Goal: Communication & Community: Answer question/provide support

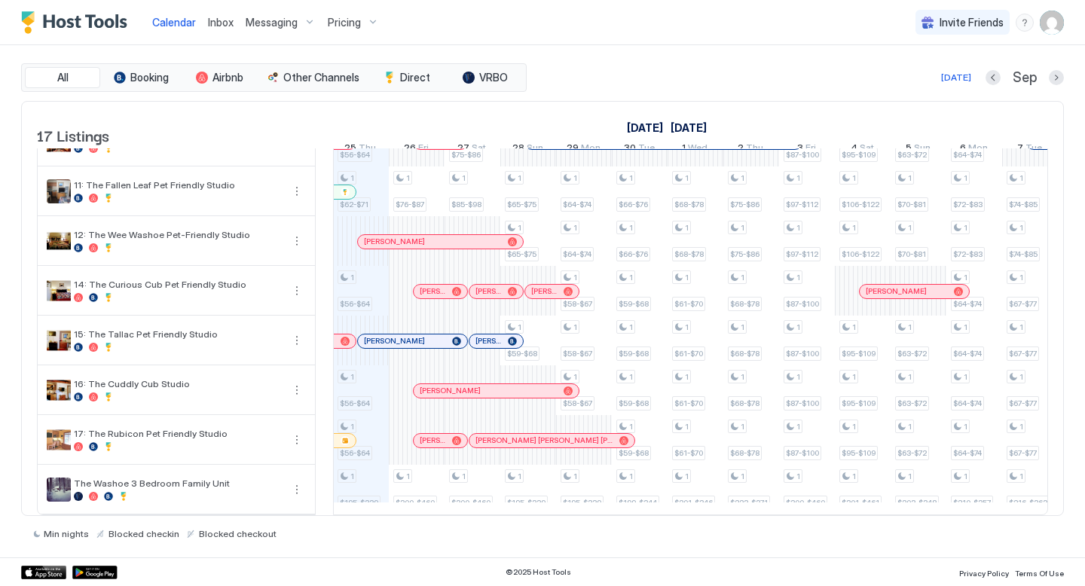
scroll to position [0, 837]
click at [228, 24] on span "Inbox" at bounding box center [221, 22] width 26 height 13
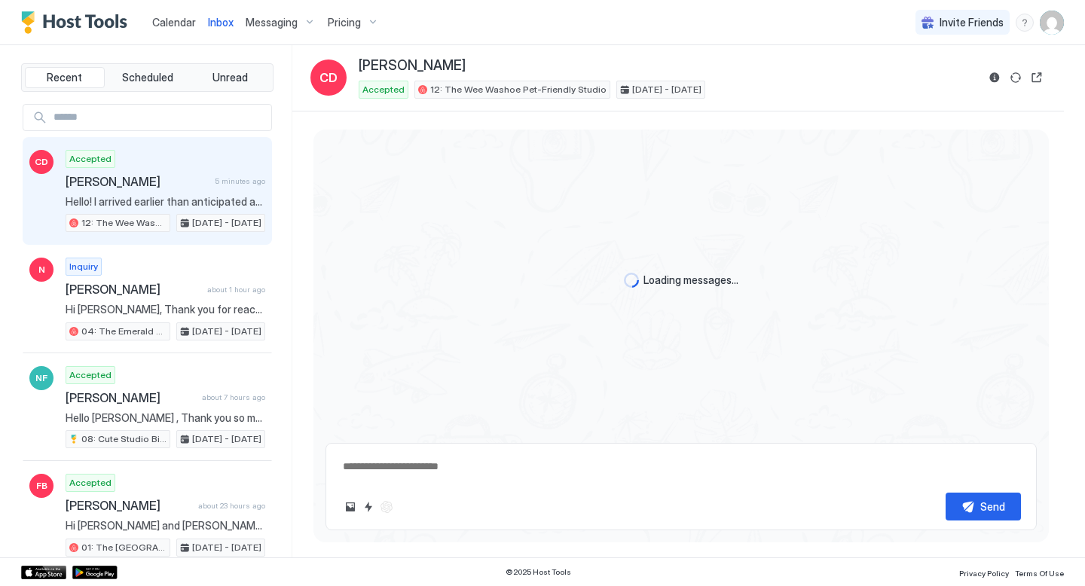
scroll to position [68, 0]
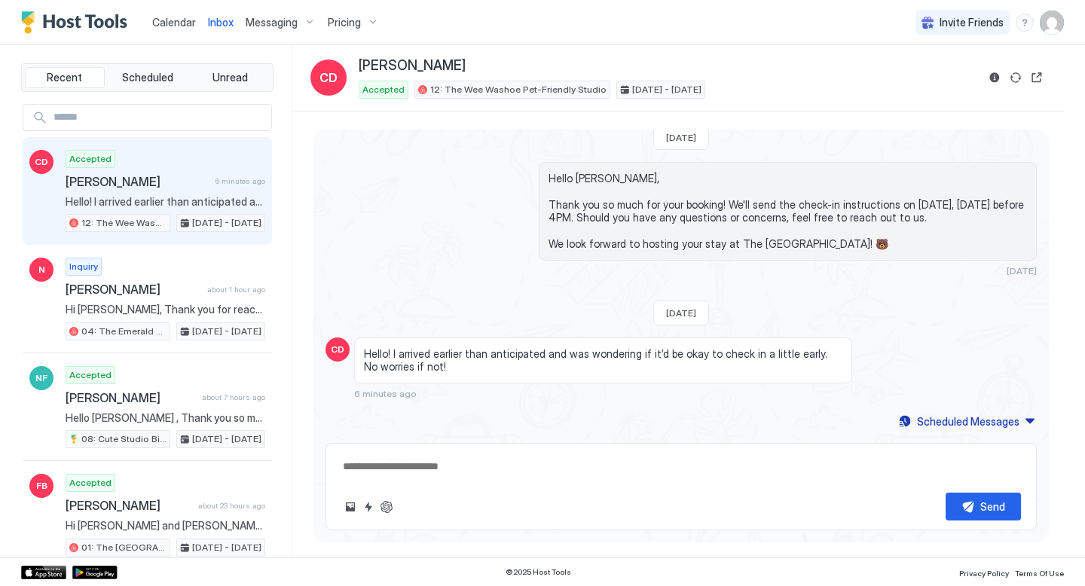
drag, startPoint x: 173, startPoint y: 17, endPoint x: 196, endPoint y: 38, distance: 31.5
click at [173, 17] on span "Calendar" at bounding box center [174, 22] width 44 height 13
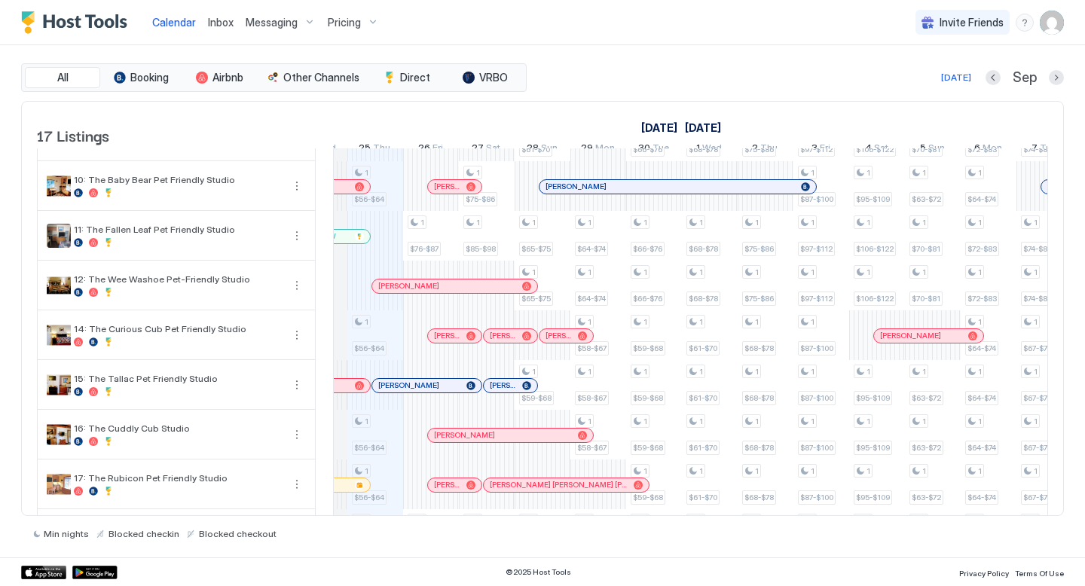
click at [212, 21] on span "Inbox" at bounding box center [221, 22] width 26 height 13
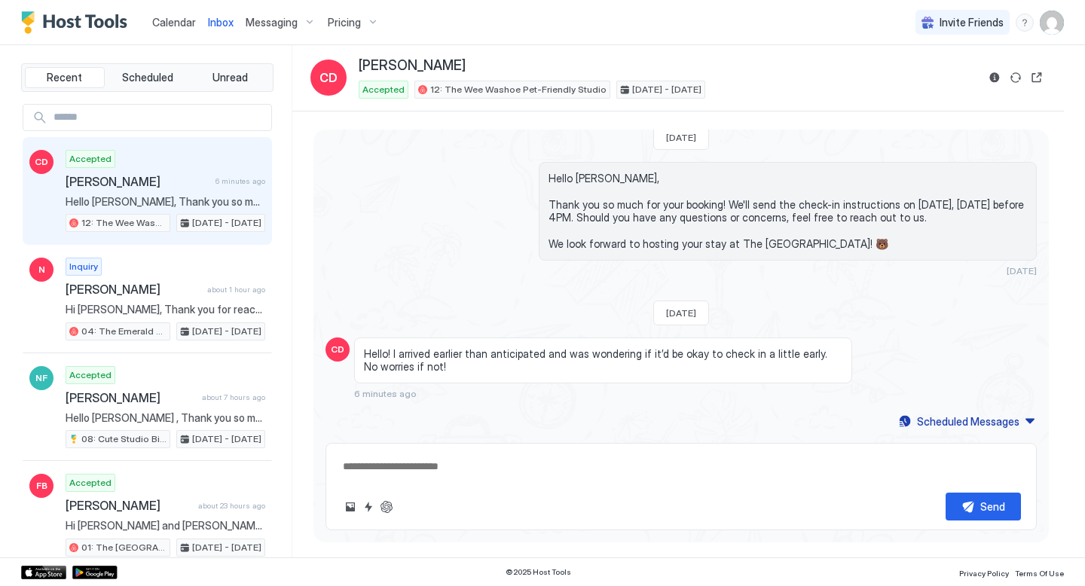
click at [490, 482] on div "Send" at bounding box center [680, 486] width 711 height 87
click at [471, 463] on textarea at bounding box center [681, 467] width 680 height 28
type textarea "**********"
click at [996, 515] on button "Send" at bounding box center [983, 507] width 75 height 28
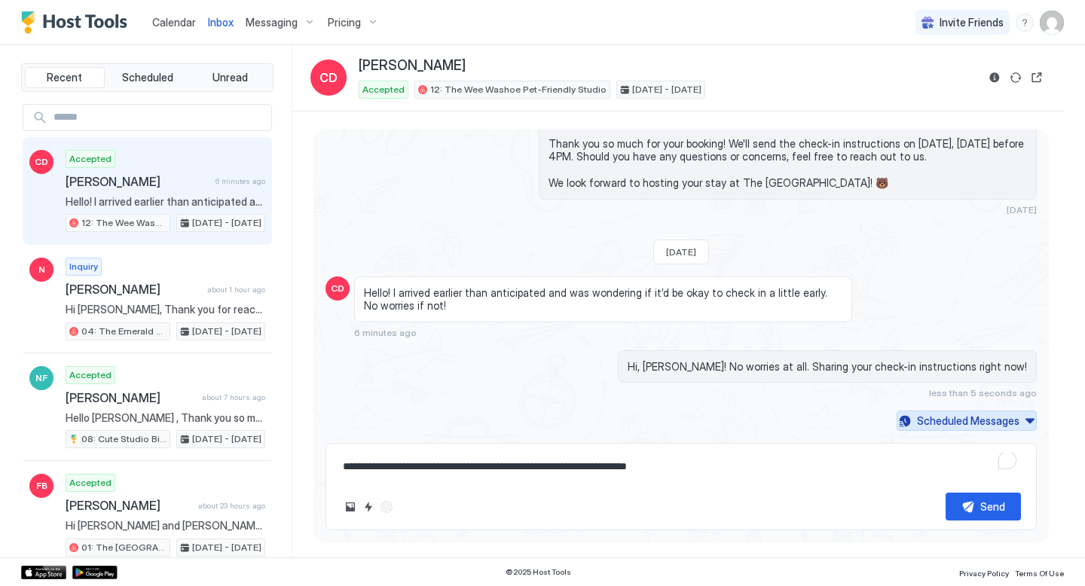
click at [971, 417] on div "Scheduled Messages" at bounding box center [968, 421] width 102 height 16
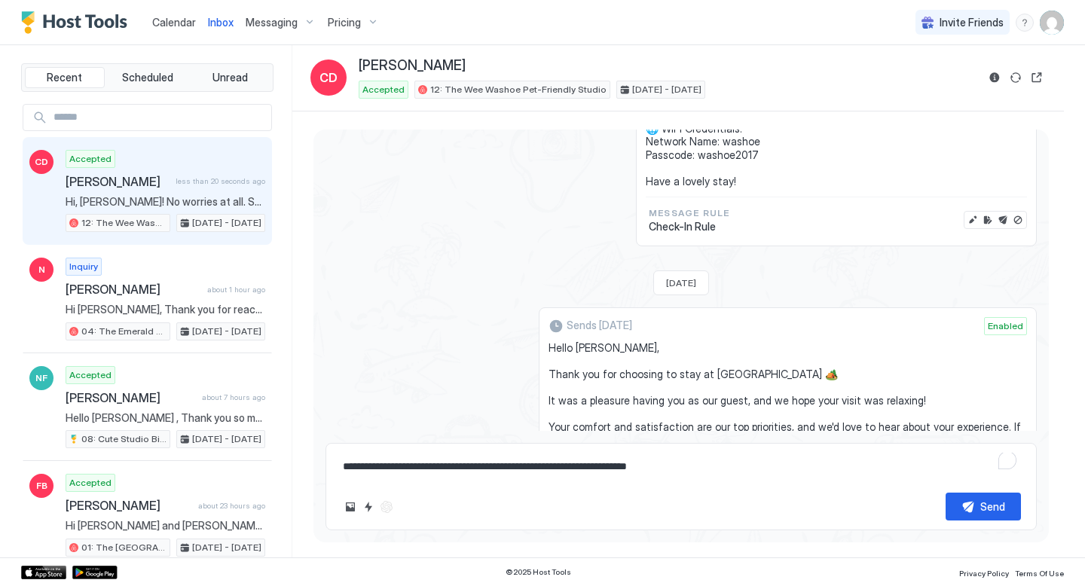
scroll to position [660, 0]
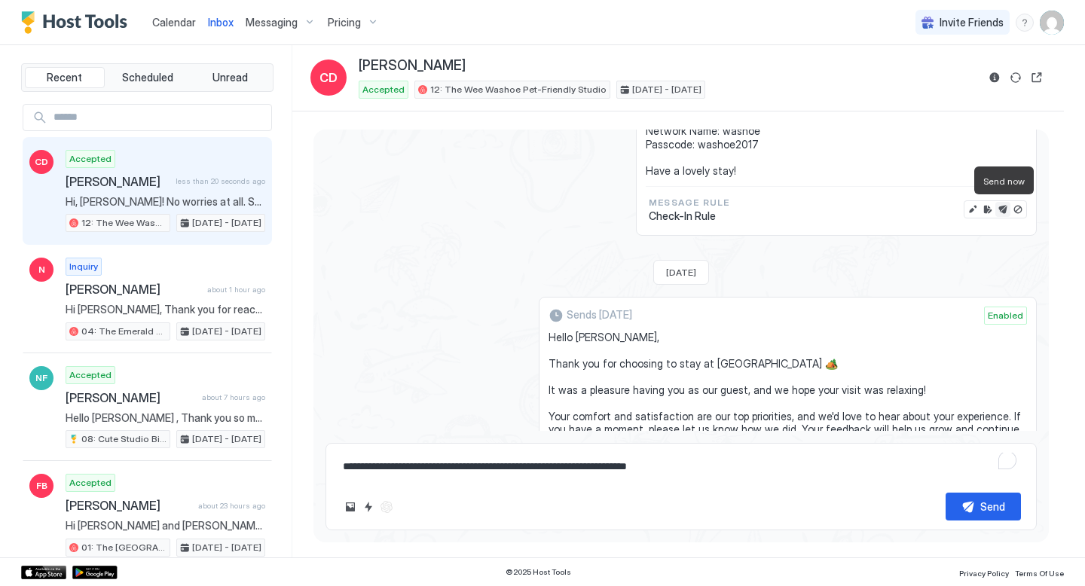
click at [1004, 207] on button "Send now" at bounding box center [1002, 209] width 15 height 15
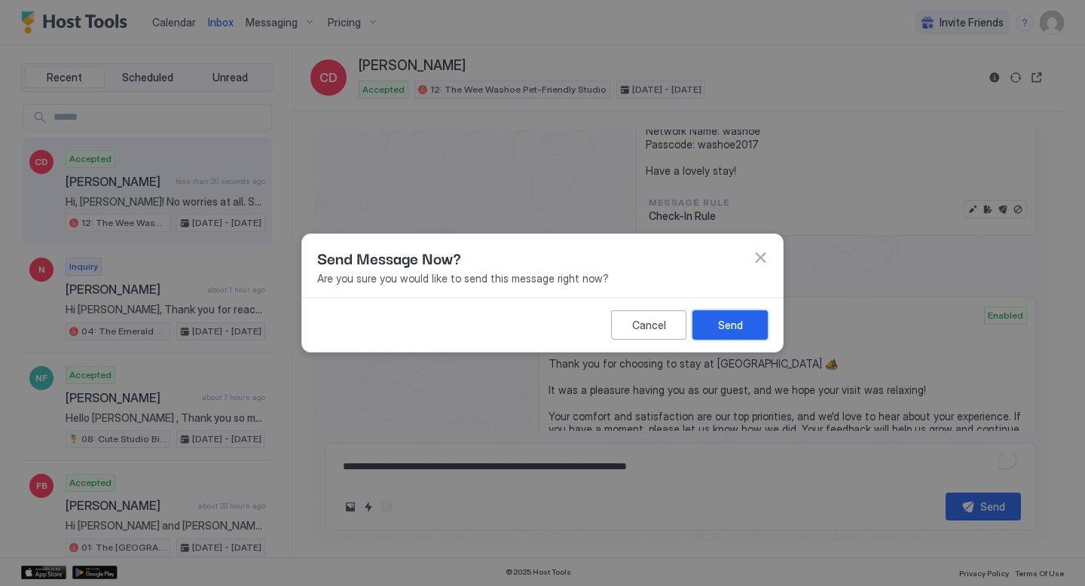
click at [729, 325] on div "Send" at bounding box center [730, 325] width 25 height 16
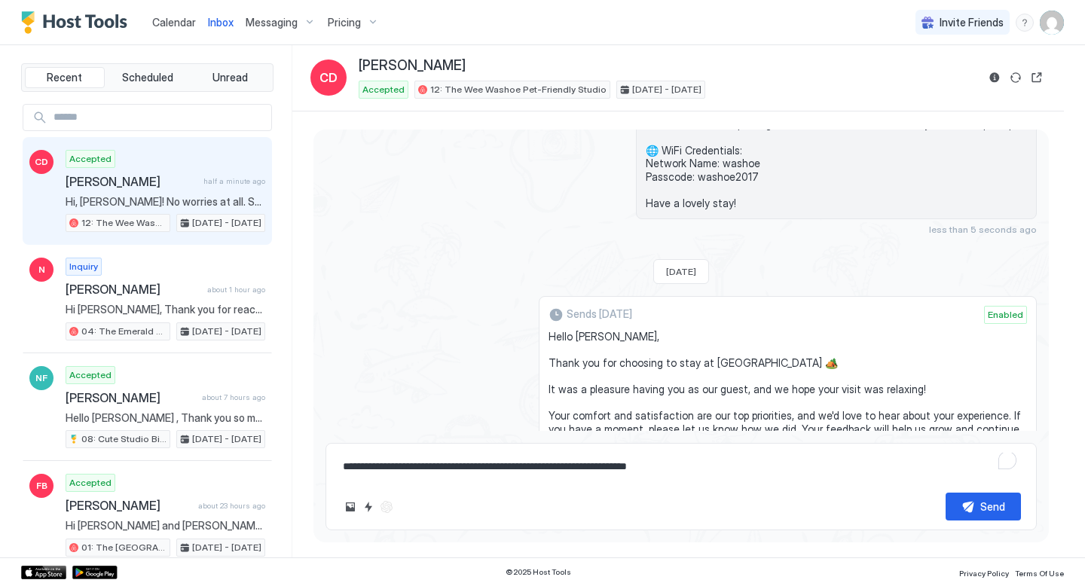
scroll to position [723, 0]
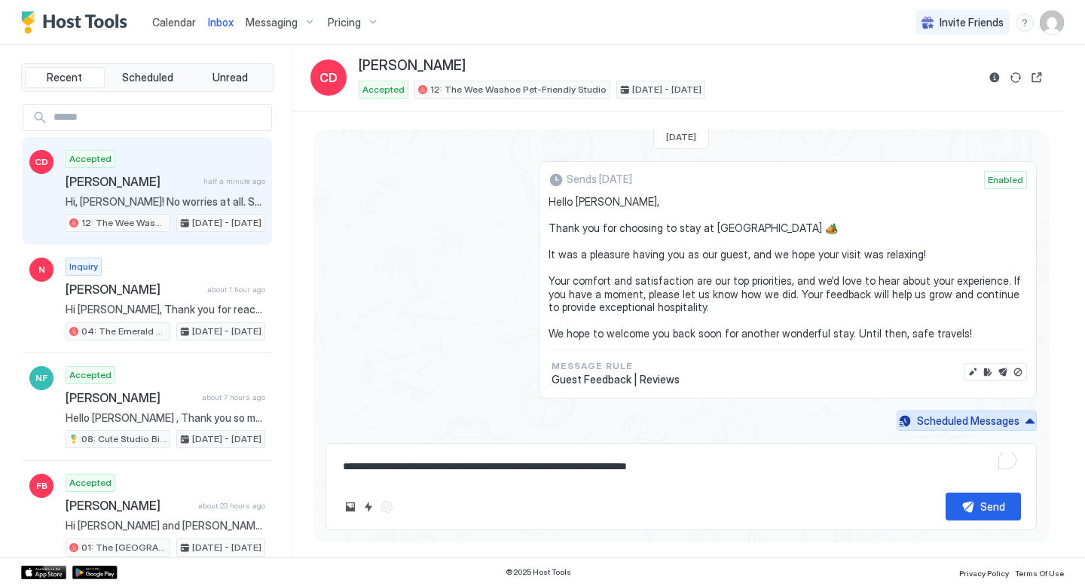
click at [1028, 420] on button "Scheduled Messages" at bounding box center [967, 421] width 140 height 20
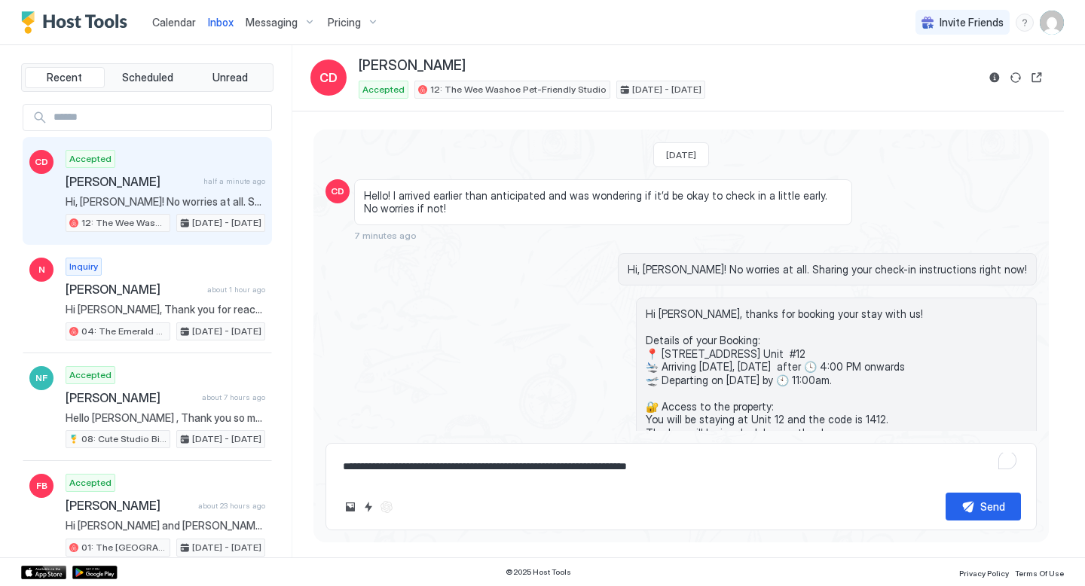
scroll to position [222, 0]
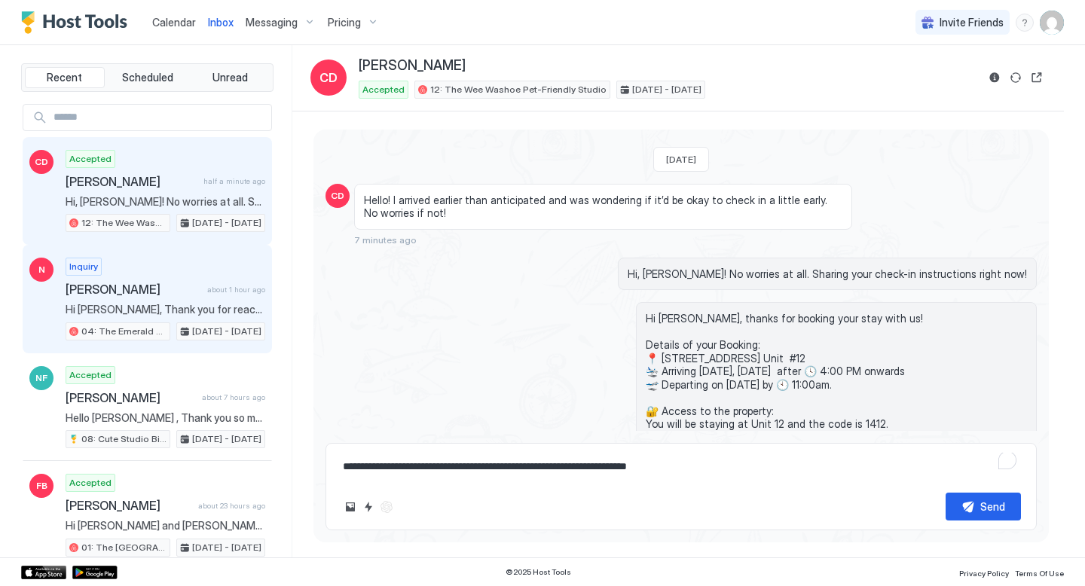
click at [215, 293] on span "about 1 hour ago" at bounding box center [236, 290] width 58 height 10
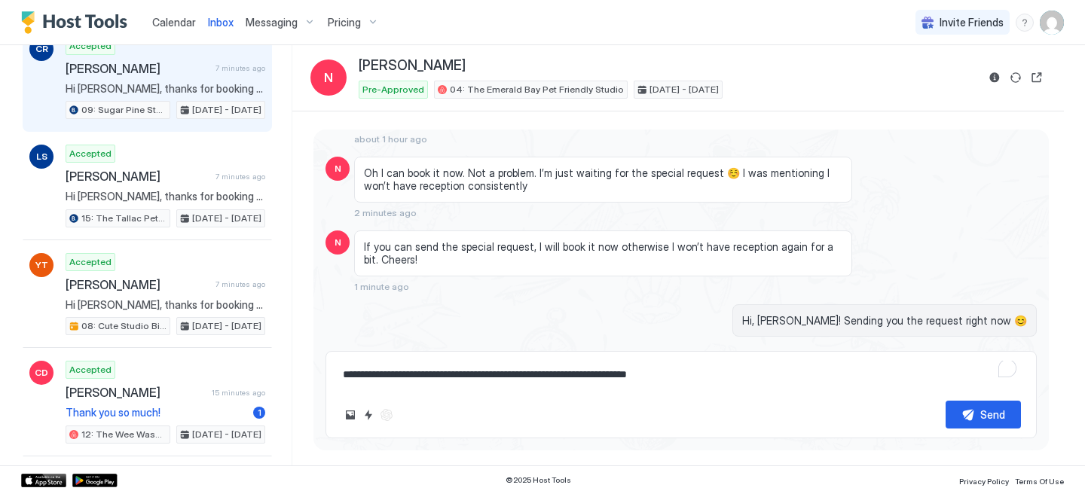
scroll to position [331, 0]
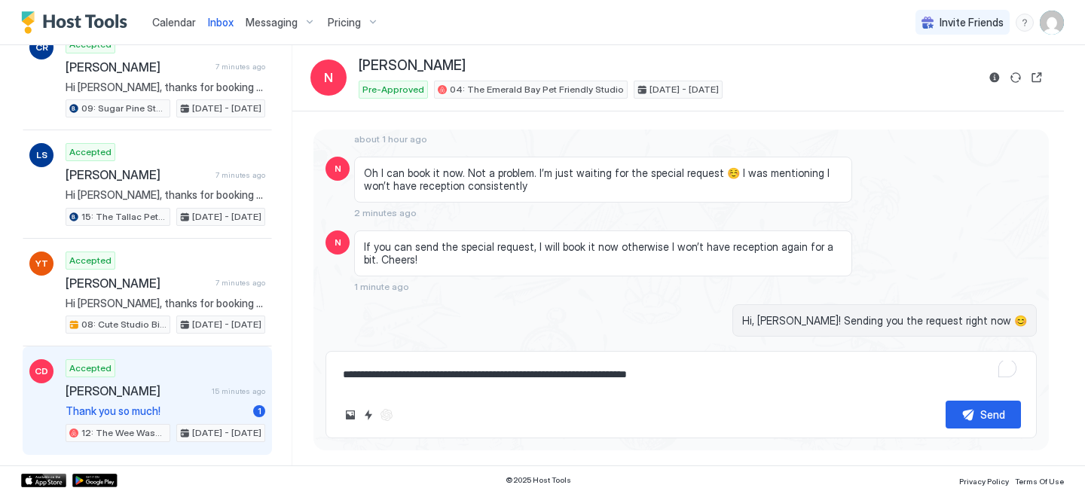
click at [176, 381] on div "Accepted [PERSON_NAME] 15 minutes ago Thank you so much! 1 12: The Wee Washoe P…" at bounding box center [166, 400] width 200 height 83
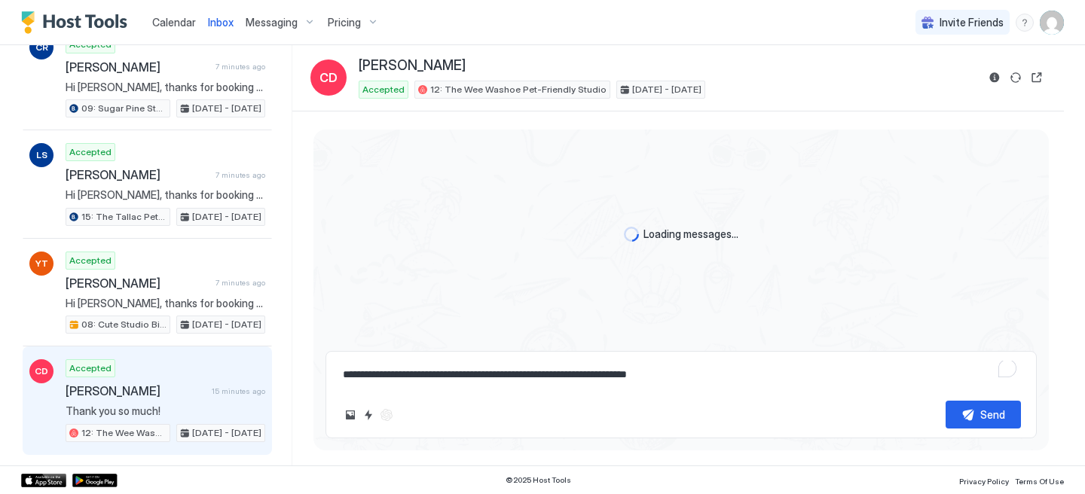
click at [434, 373] on textarea "**********" at bounding box center [681, 375] width 680 height 28
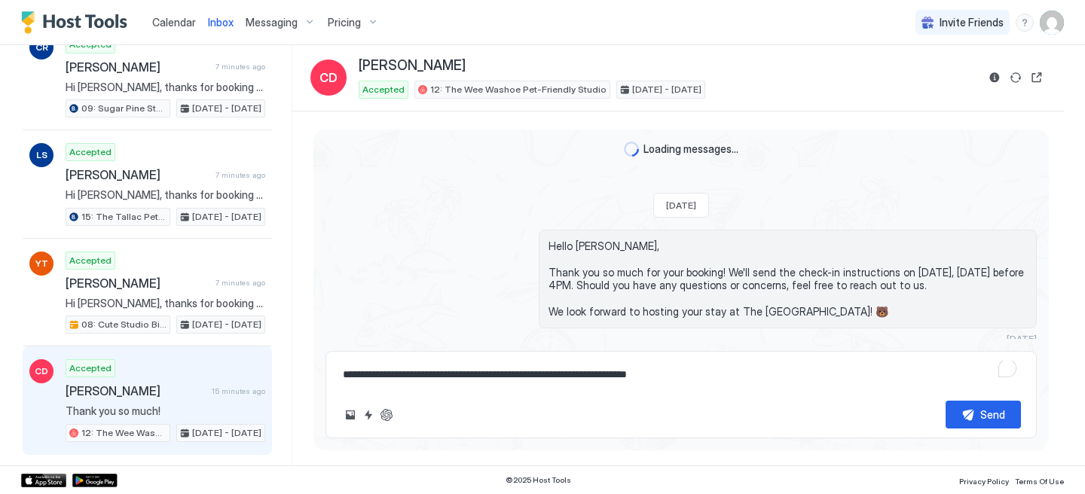
scroll to position [592, 0]
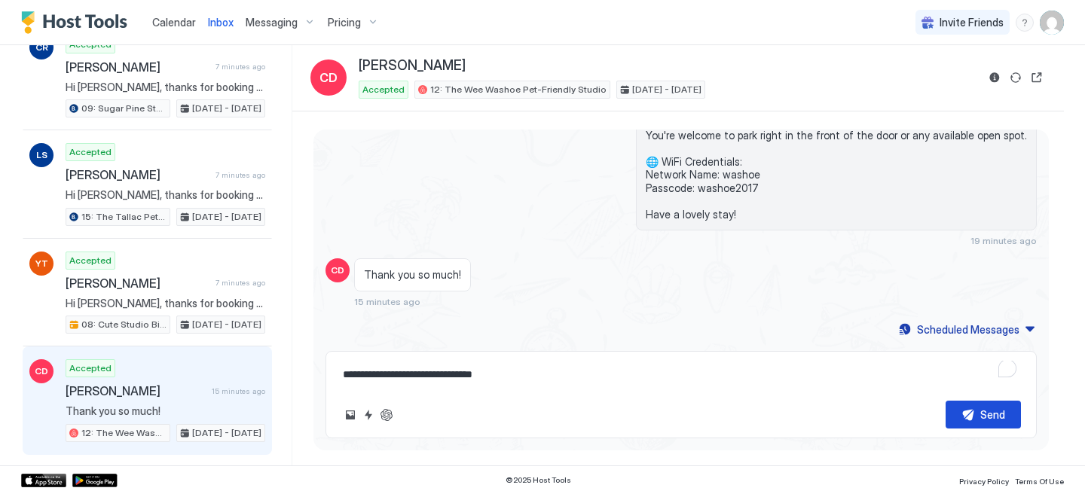
type textarea "**********"
click at [970, 423] on button "Send" at bounding box center [983, 415] width 75 height 28
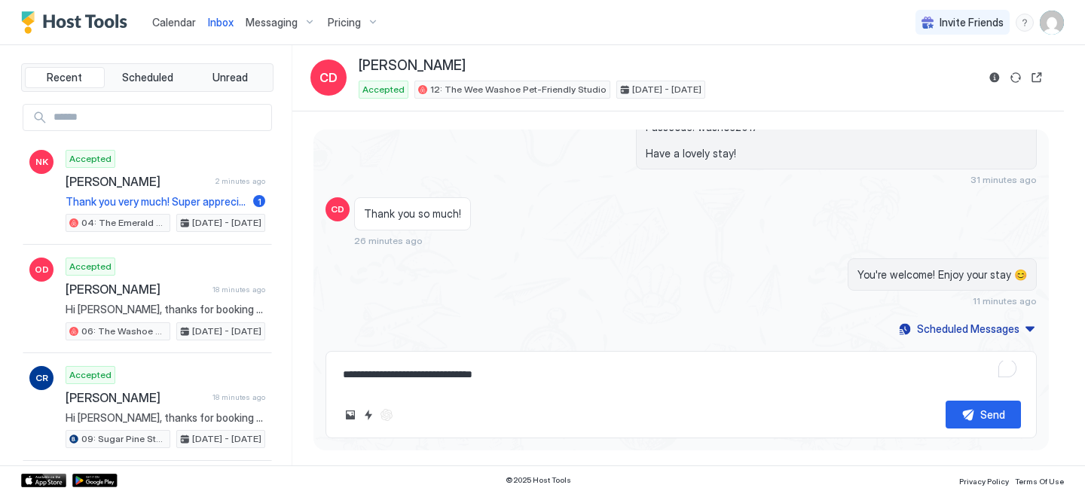
scroll to position [637, 0]
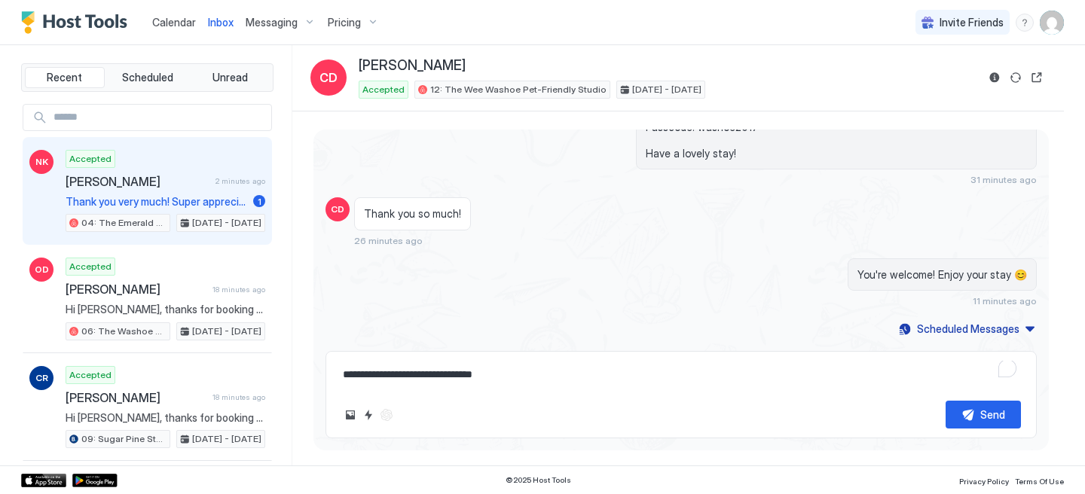
click at [160, 160] on div "Accepted [PERSON_NAME] 2 minutes ago Thank you very much! Super appreciated 1 0…" at bounding box center [166, 191] width 200 height 83
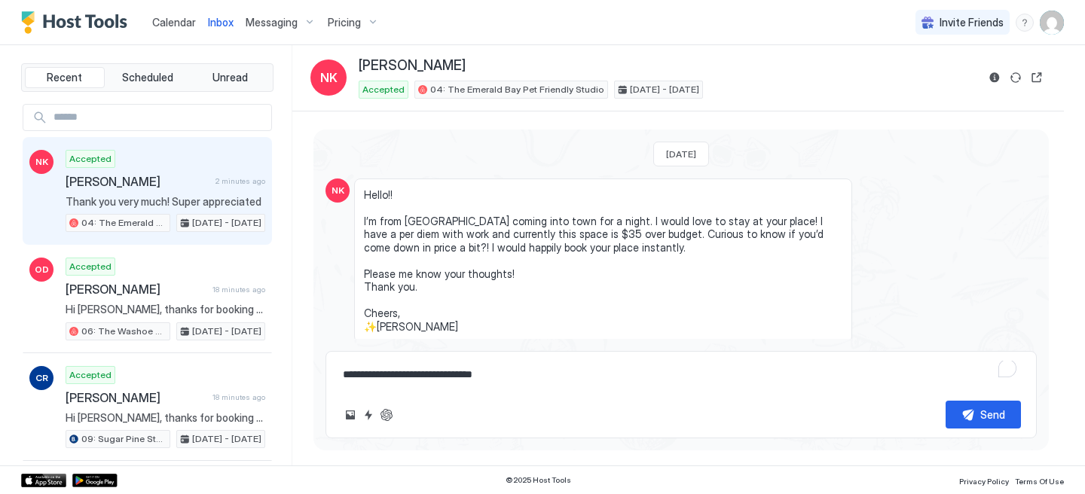
scroll to position [674, 0]
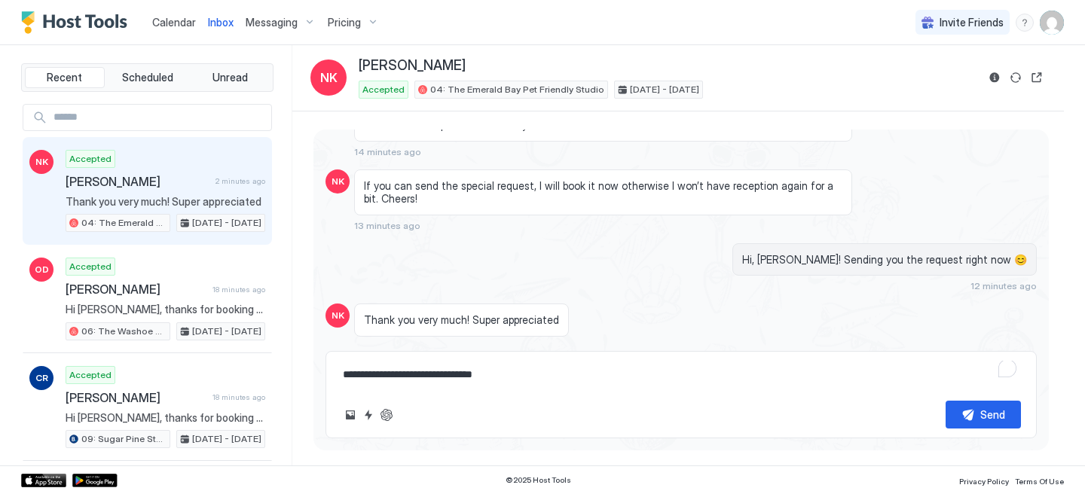
click at [391, 383] on textarea "**********" at bounding box center [681, 375] width 680 height 28
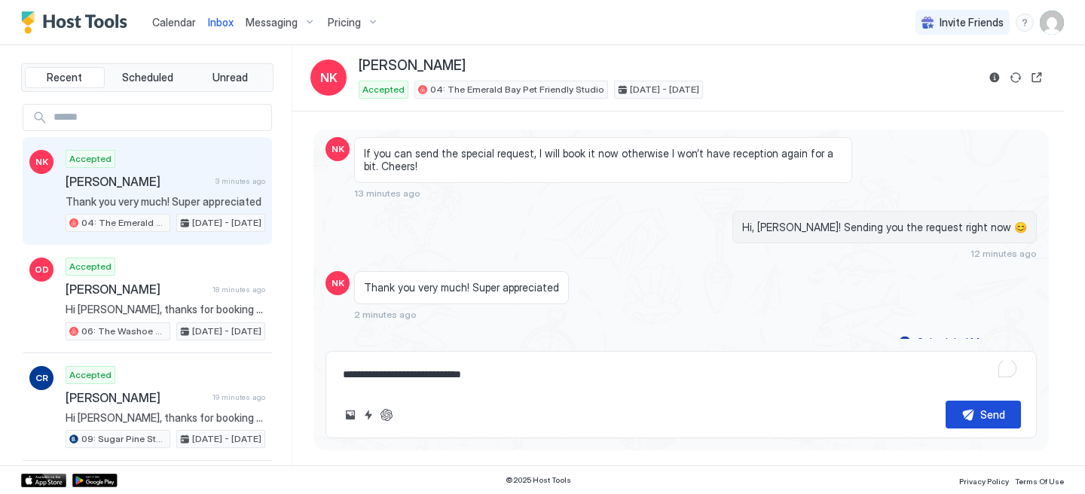
type textarea "**********"
click at [995, 411] on div "Send" at bounding box center [992, 415] width 25 height 16
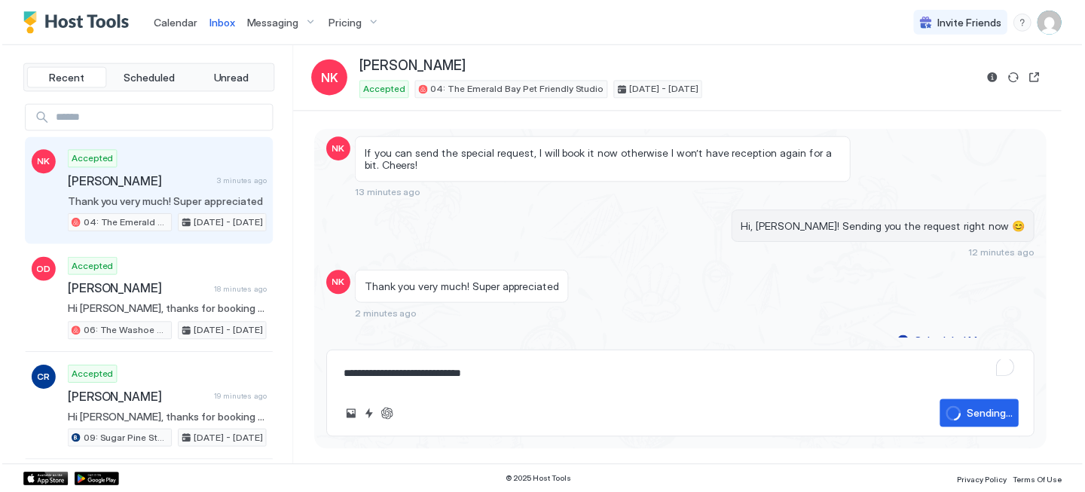
scroll to position [766, 0]
